Goal: Contribute content: Add original content to the website for others to see

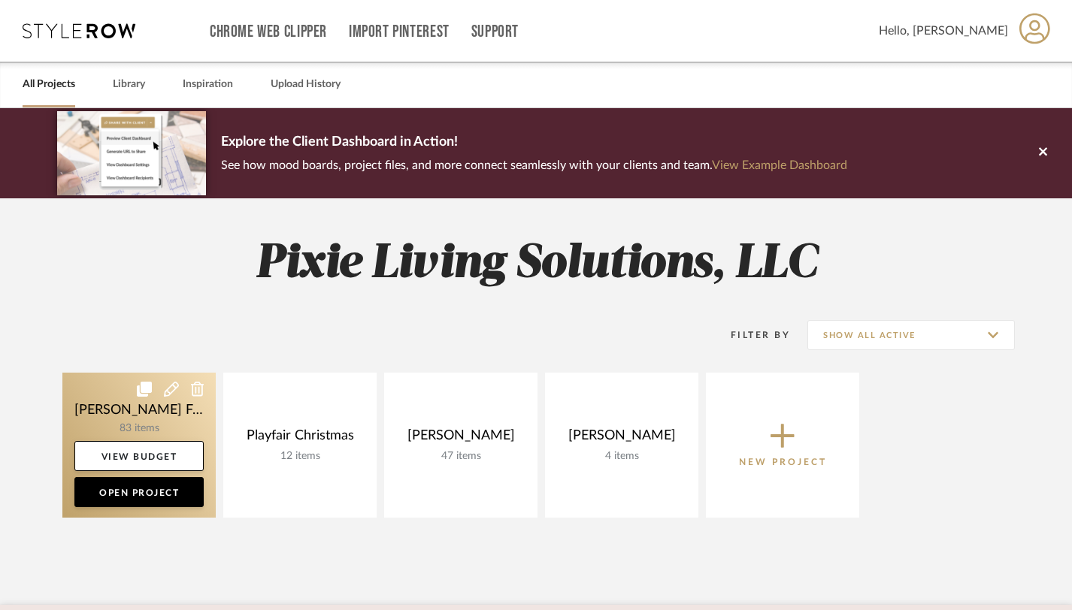
click at [168, 396] on icon at bounding box center [171, 389] width 15 height 15
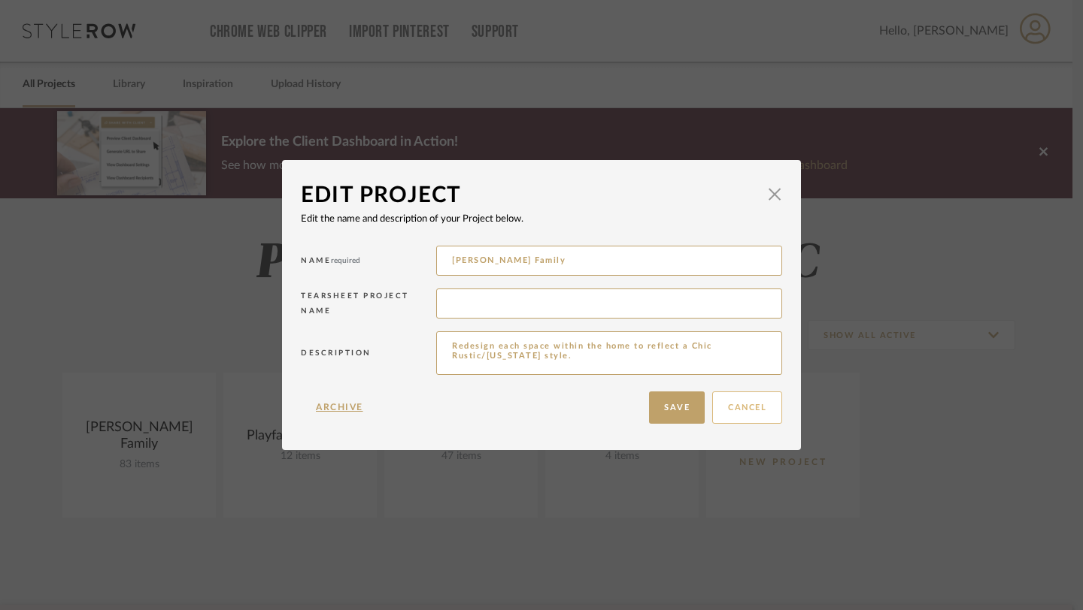
click at [726, 404] on button "Cancel" at bounding box center [747, 408] width 70 height 32
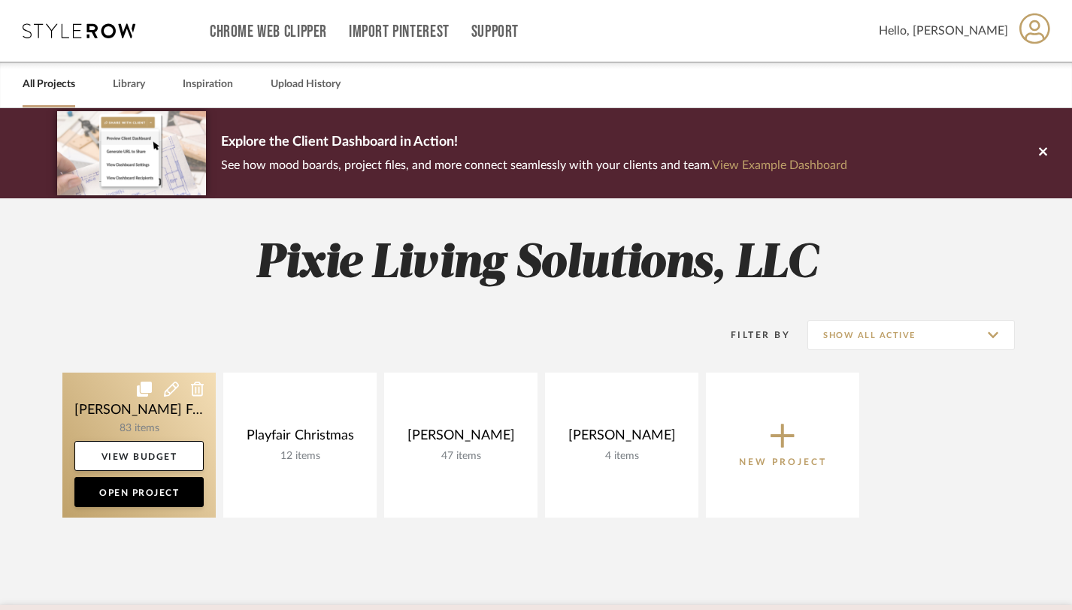
click at [142, 422] on link at bounding box center [138, 445] width 153 height 145
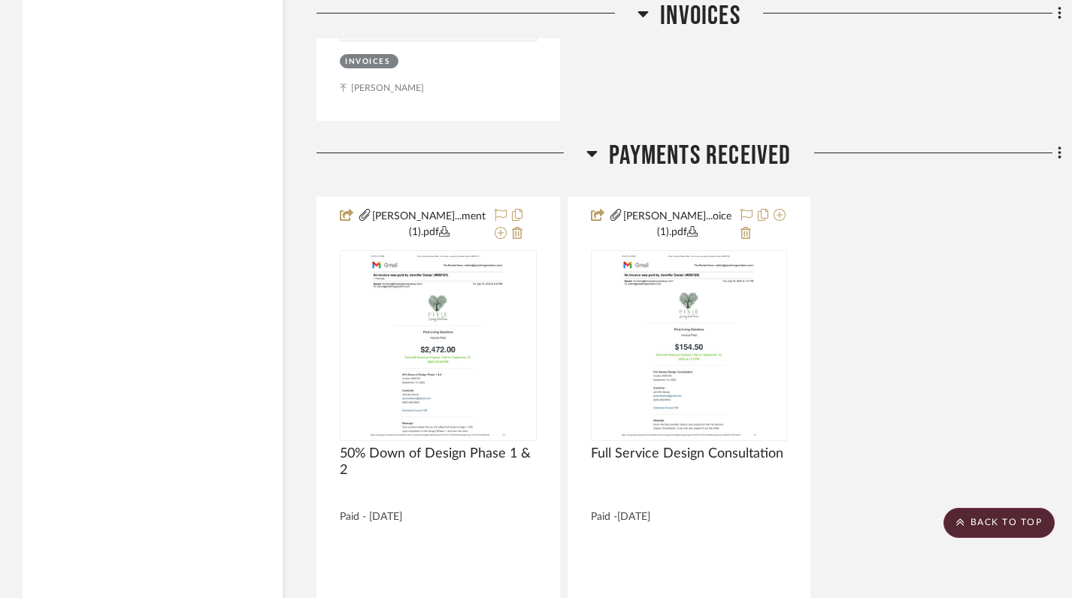
scroll to position [21619, 0]
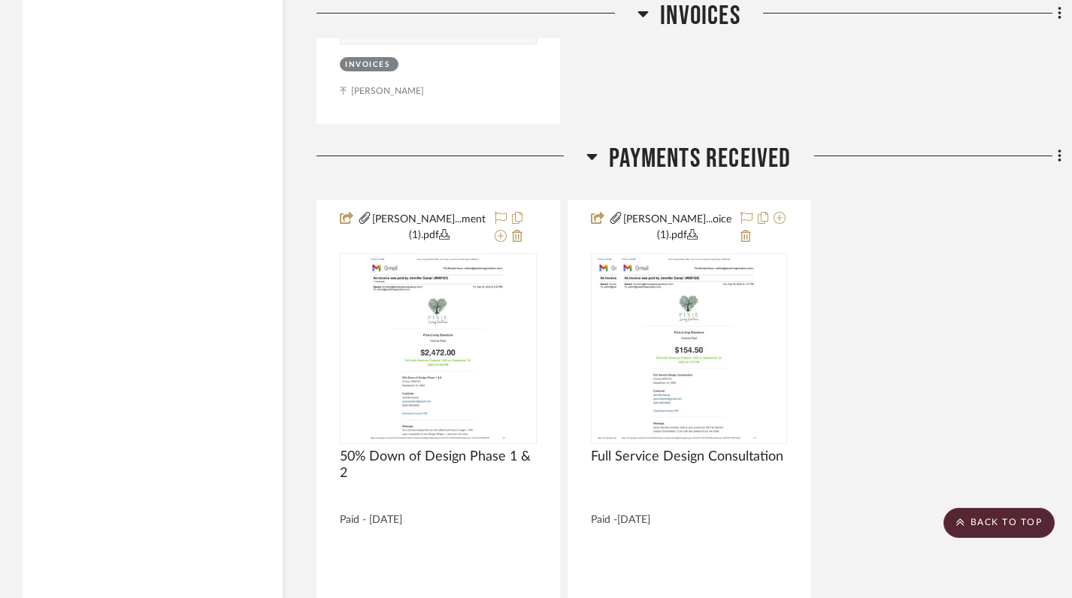
click at [1059, 148] on icon at bounding box center [1060, 156] width 5 height 17
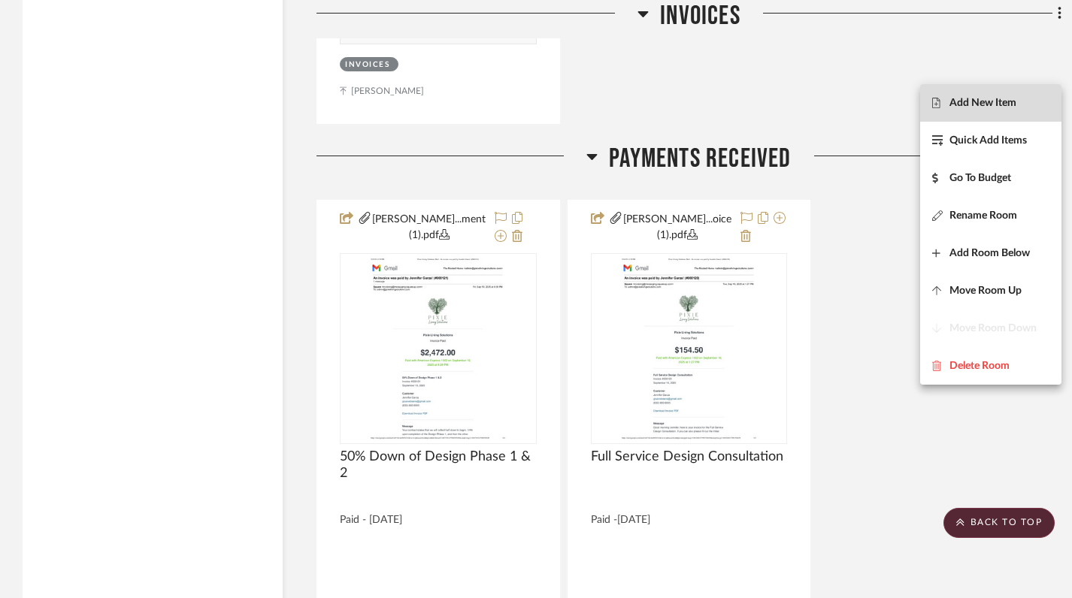
click at [995, 113] on button "Add New Item" at bounding box center [990, 103] width 141 height 38
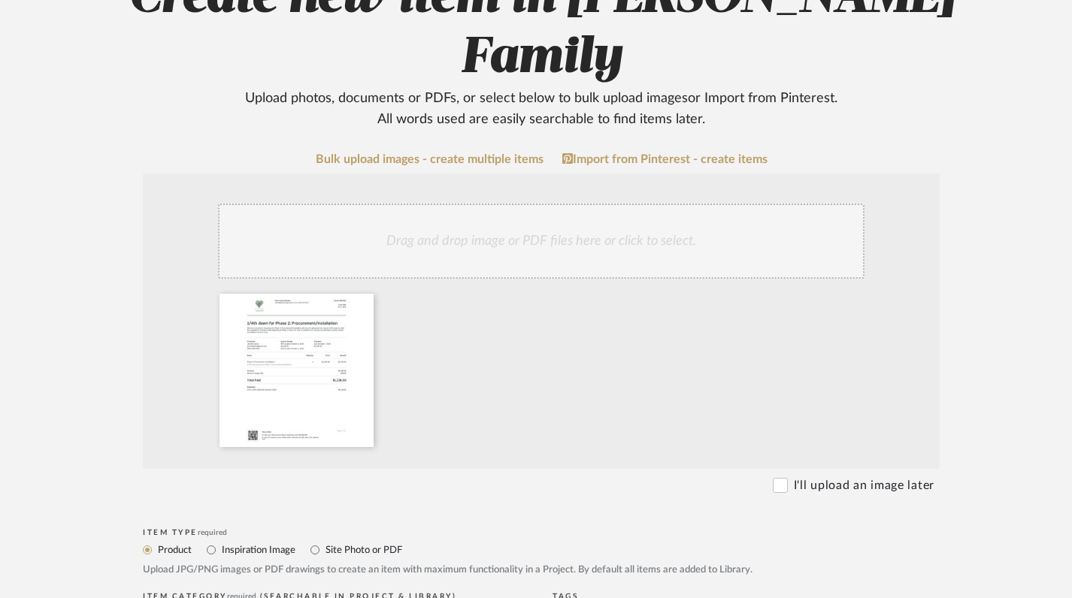
scroll to position [225, 0]
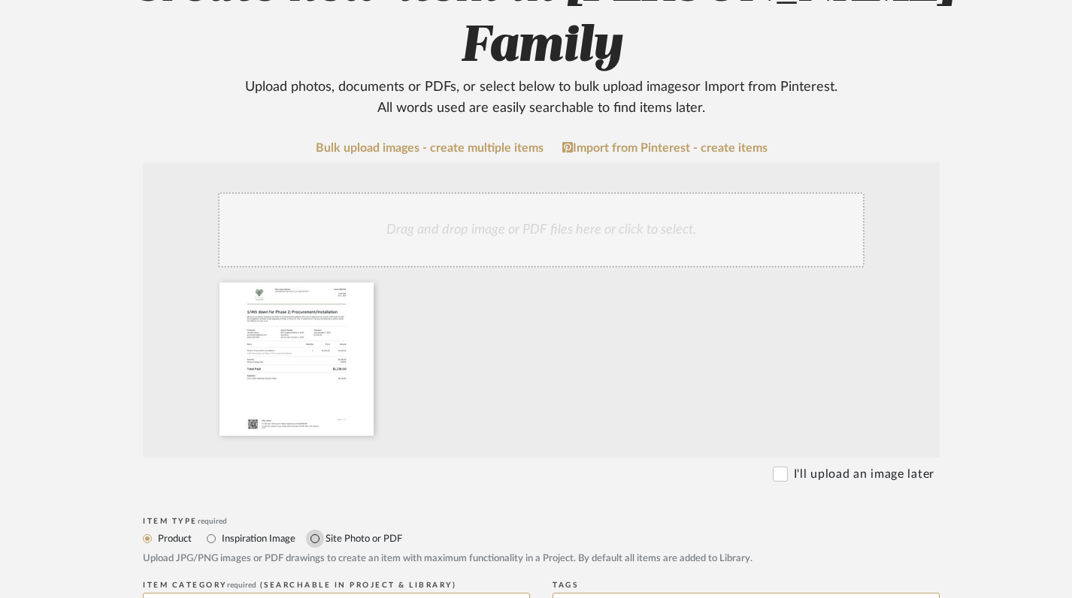
click at [313, 530] on input "Site Photo or PDF" at bounding box center [315, 539] width 18 height 18
radio input "true"
click at [324, 593] on input at bounding box center [336, 608] width 387 height 30
paste input "1/4th down for Phase 2: Procurement/Installation"
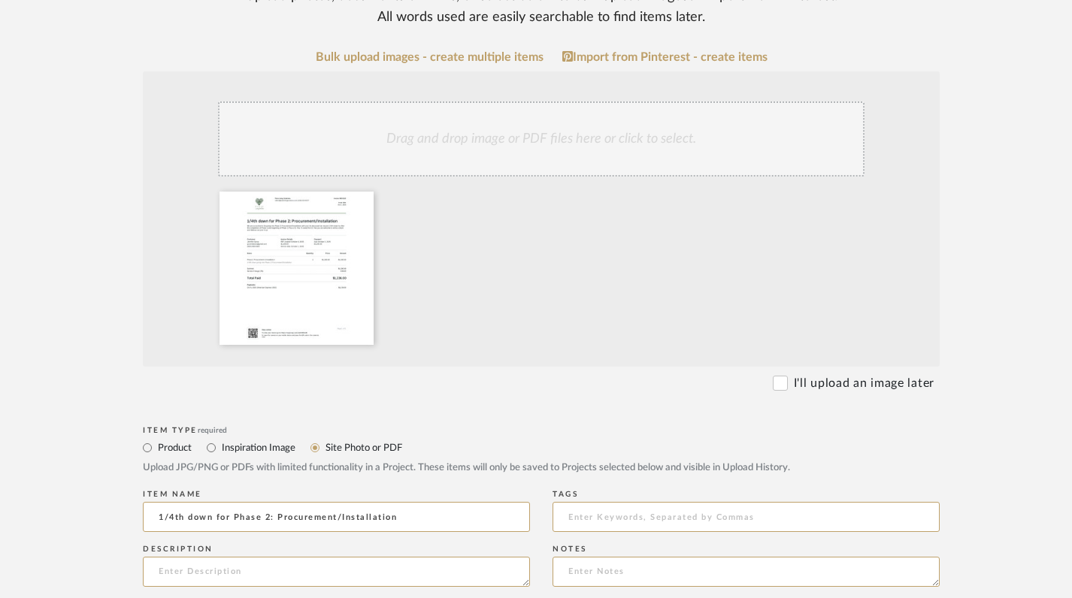
scroll to position [320, 0]
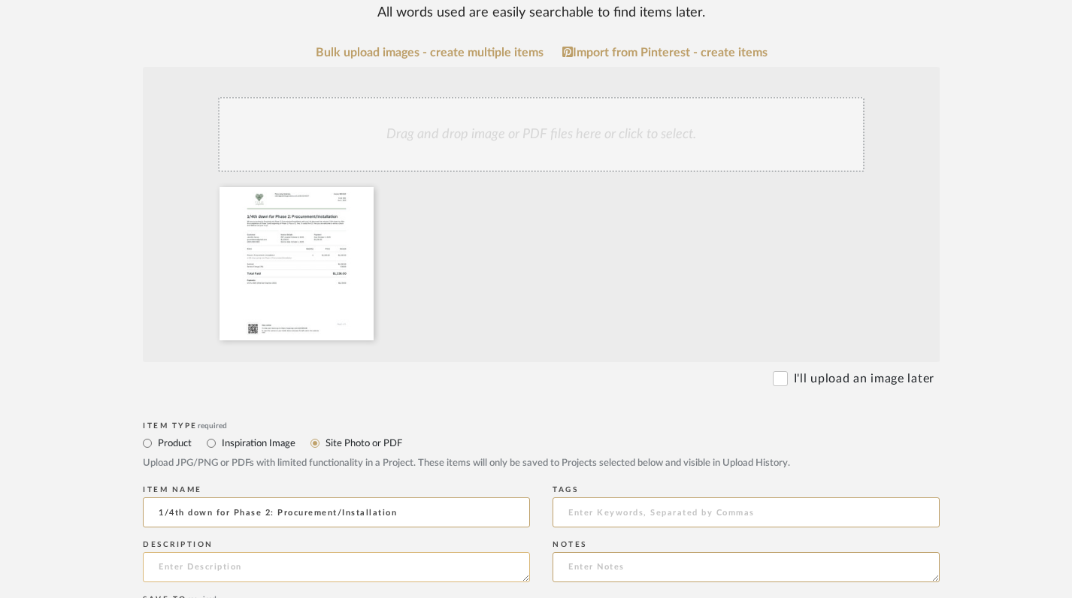
type input "1/4th down for Phase 2: Procurement/Installation"
click at [335, 553] on textarea at bounding box center [336, 568] width 387 height 30
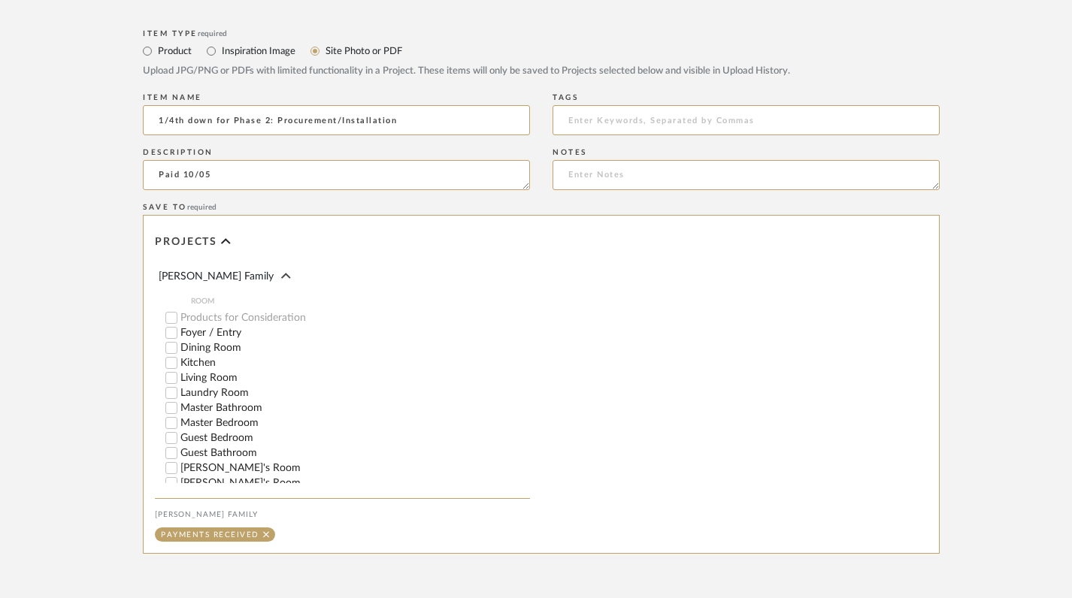
scroll to position [793, 0]
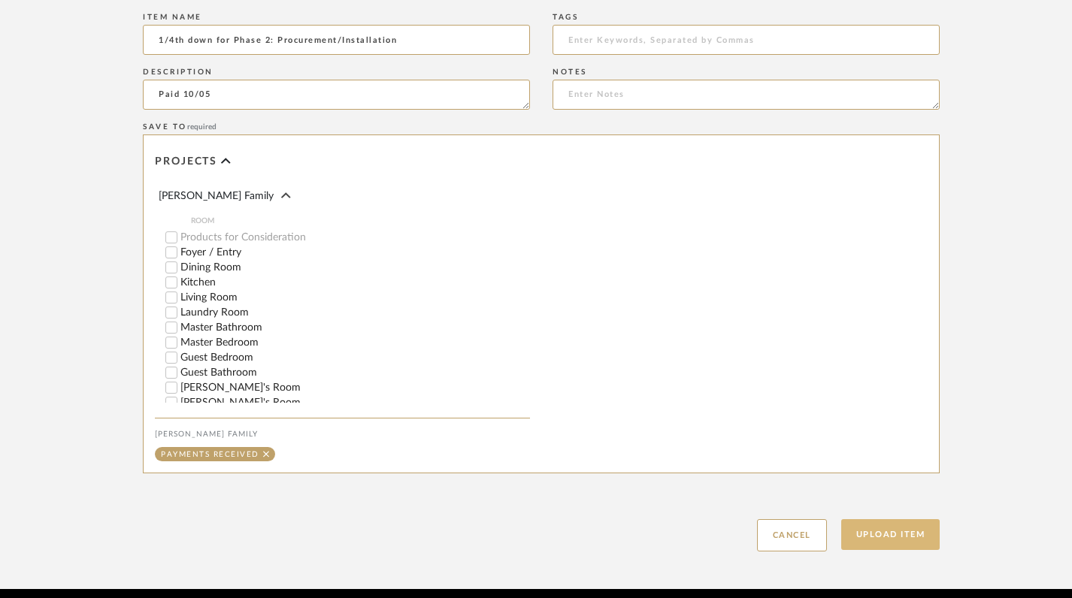
type textarea "Paid 10/05"
click at [884, 519] on button "Upload Item" at bounding box center [890, 534] width 99 height 31
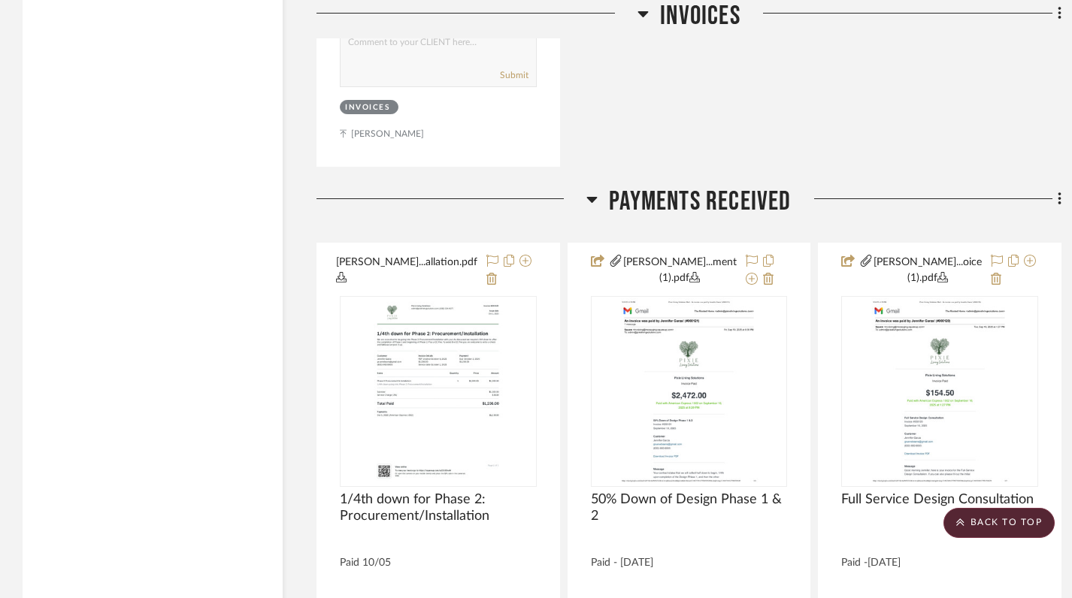
scroll to position [21721, 0]
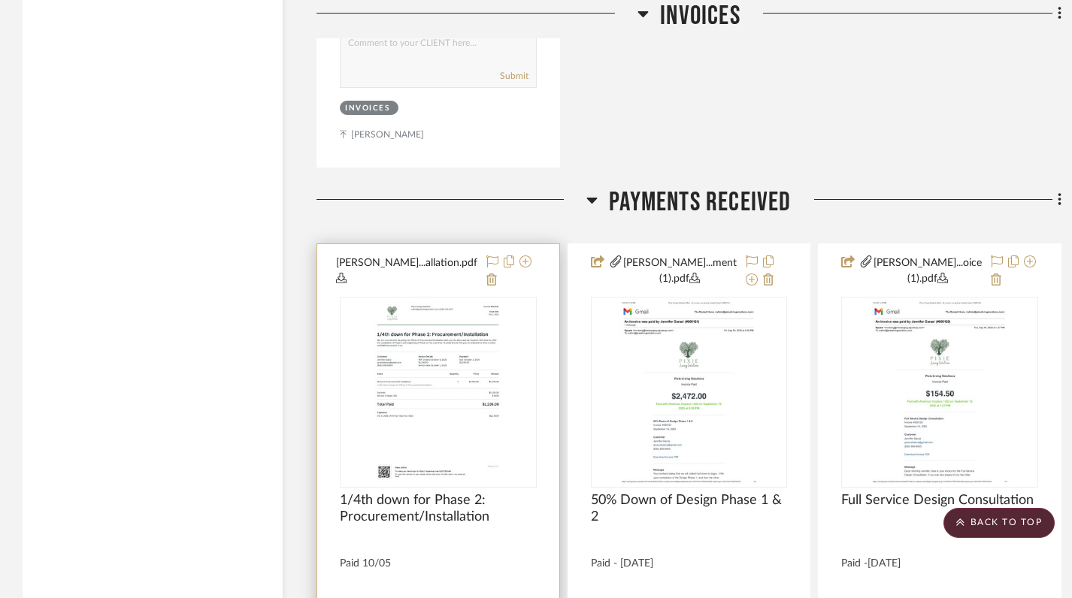
click at [460, 484] on div at bounding box center [438, 582] width 242 height 676
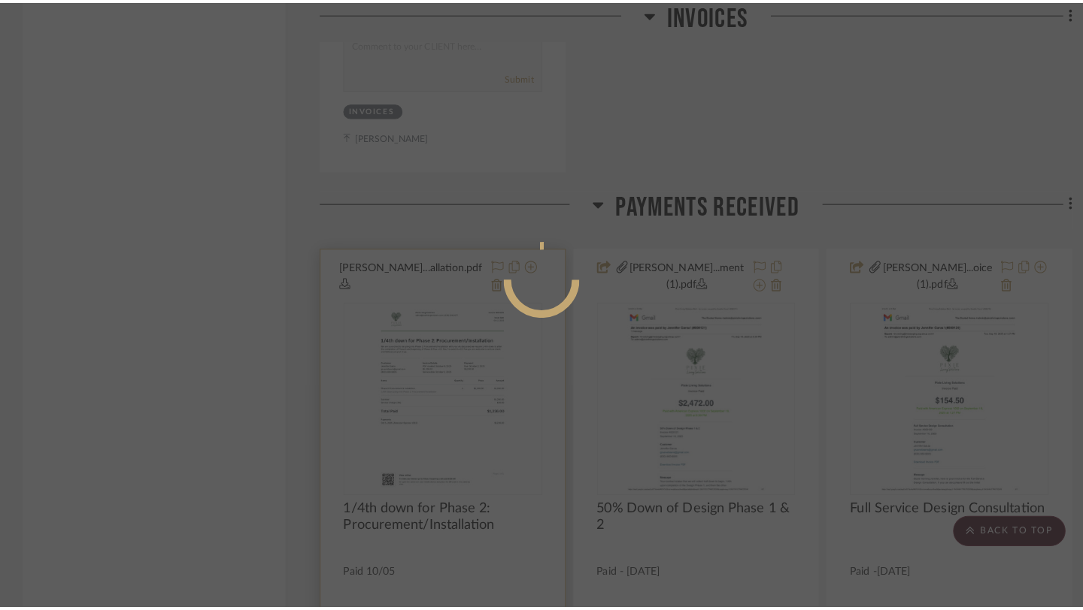
scroll to position [0, 0]
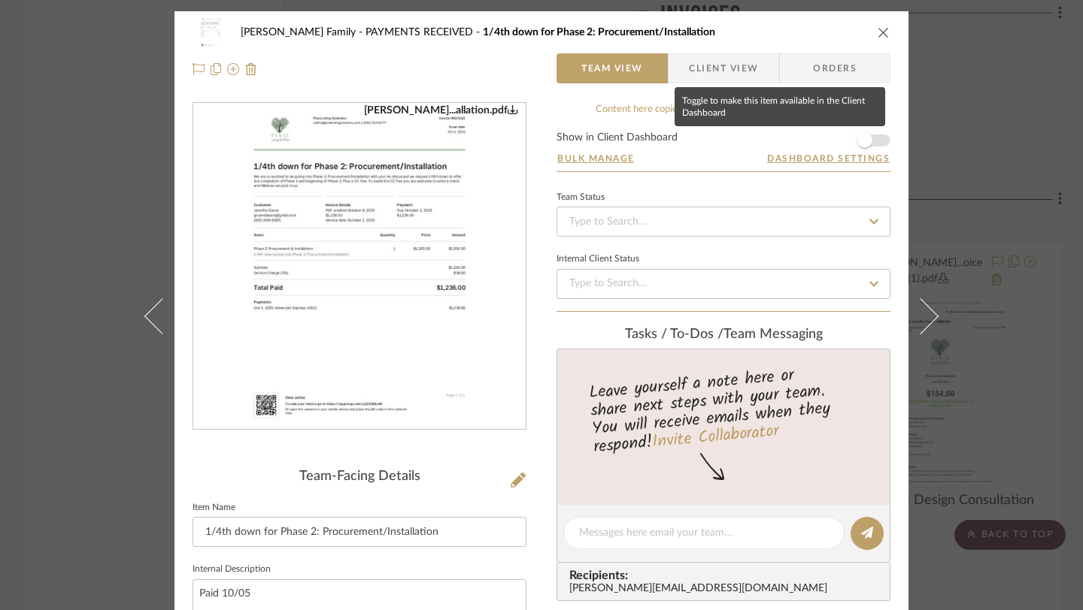
click at [863, 138] on span "button" at bounding box center [864, 140] width 15 height 15
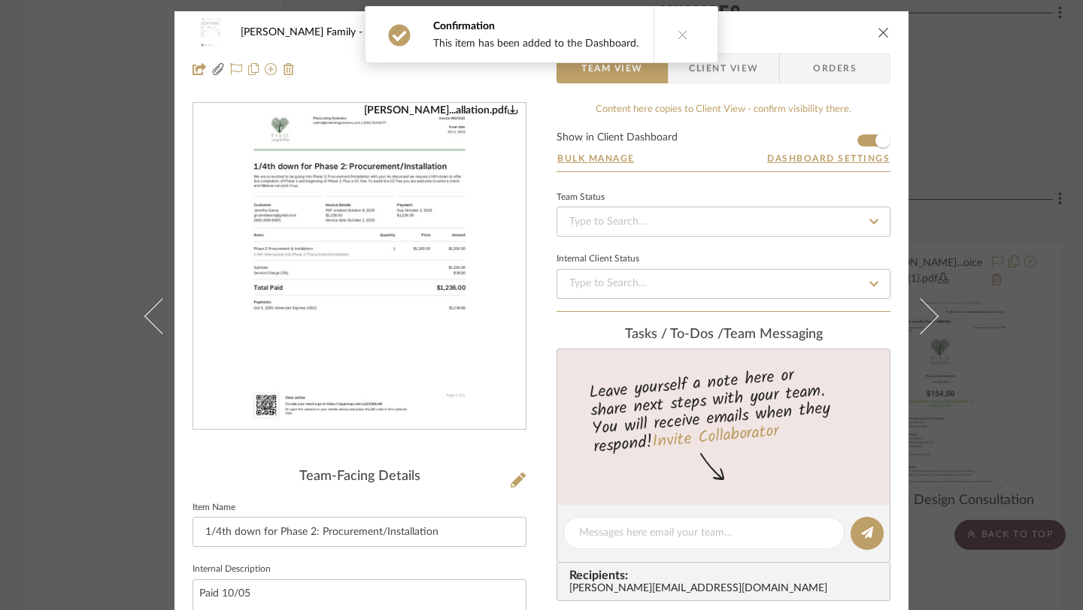
click at [877, 35] on icon "close" at bounding box center [883, 32] width 12 height 12
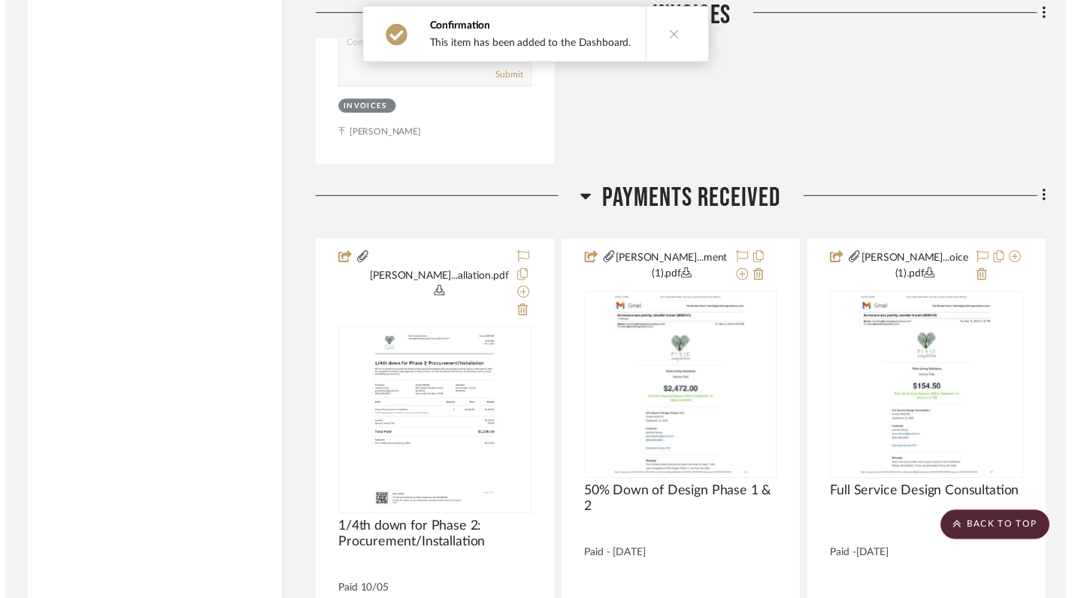
scroll to position [21721, 0]
